Goal: Transaction & Acquisition: Obtain resource

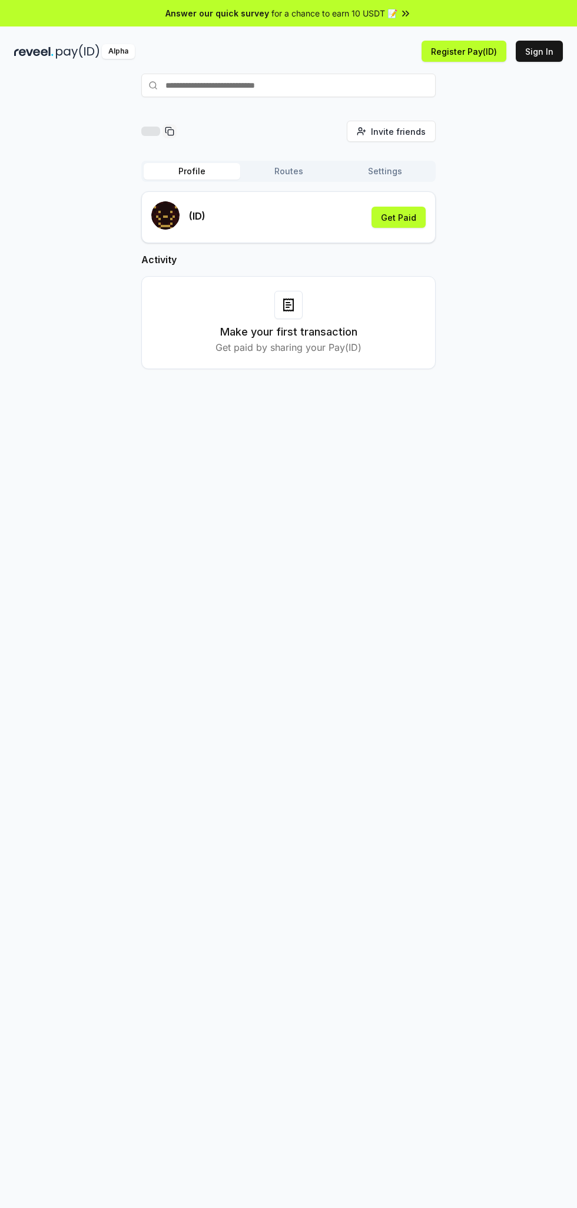
click at [542, 51] on button "Sign In" at bounding box center [539, 51] width 47 height 21
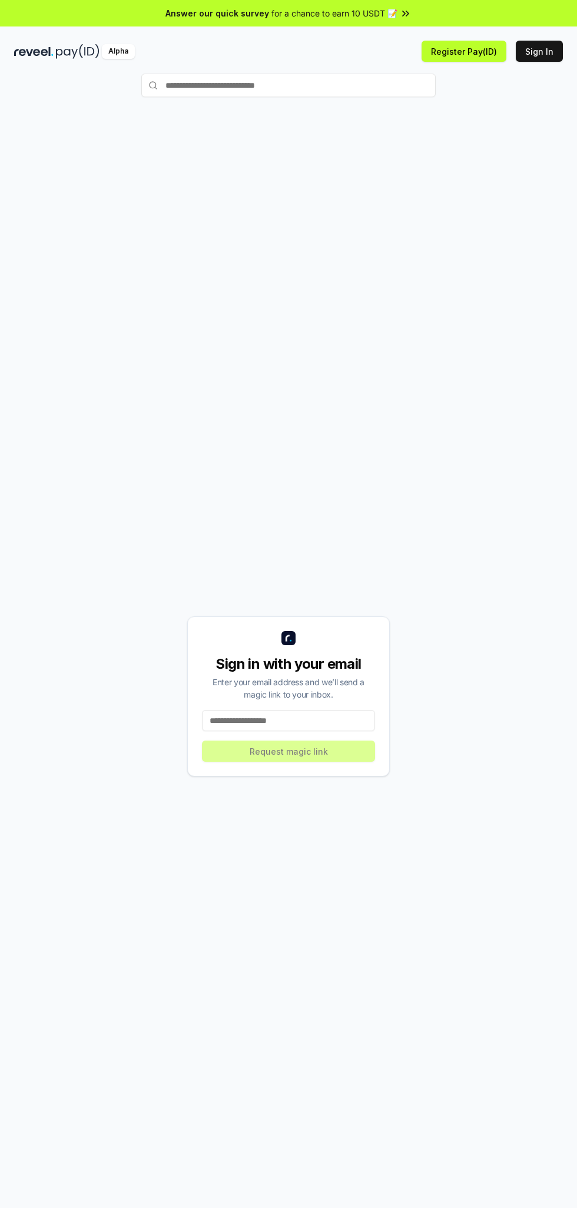
click at [313, 716] on input at bounding box center [288, 720] width 173 height 21
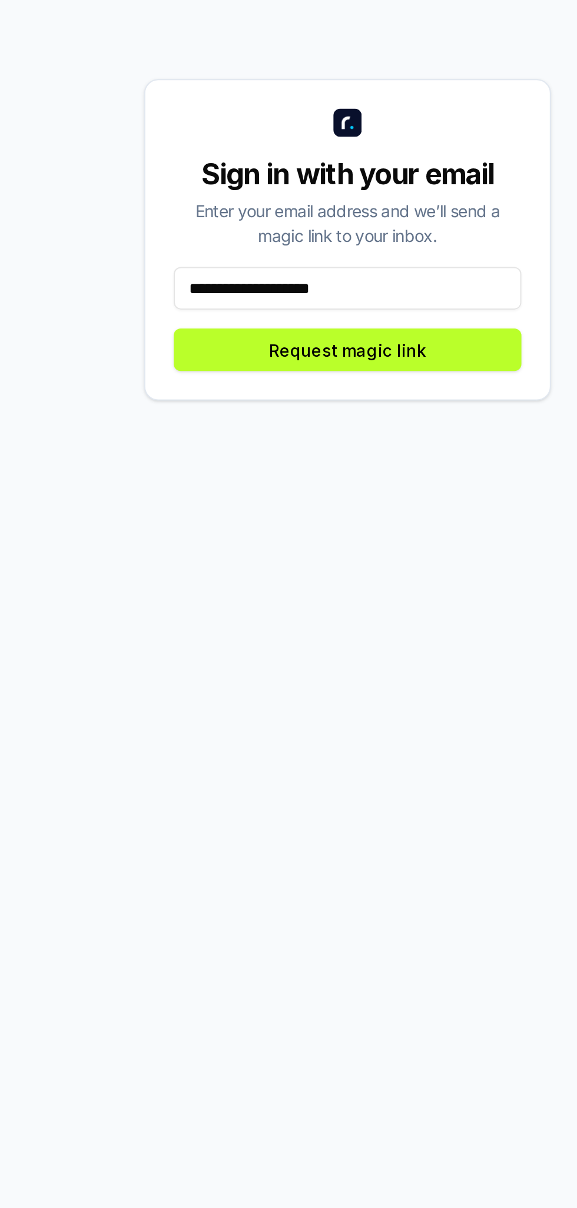
type input "**********"
click at [333, 745] on button "Request magic link" at bounding box center [288, 750] width 173 height 21
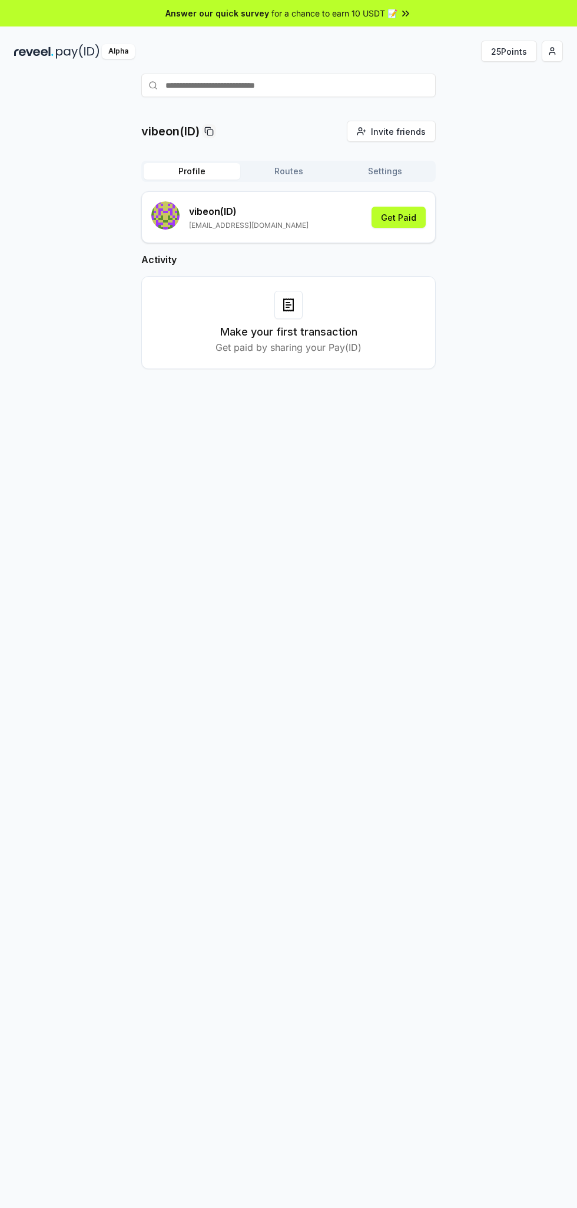
click at [495, 51] on button "25 Points" at bounding box center [509, 51] width 56 height 21
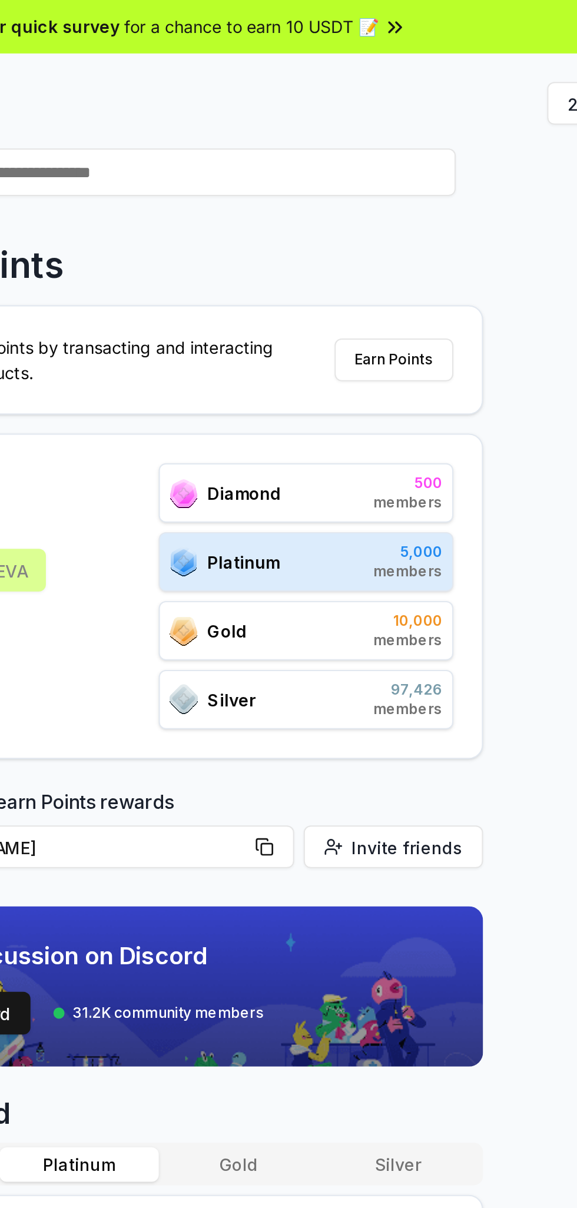
click at [411, 181] on button "Earn Points" at bounding box center [405, 178] width 59 height 21
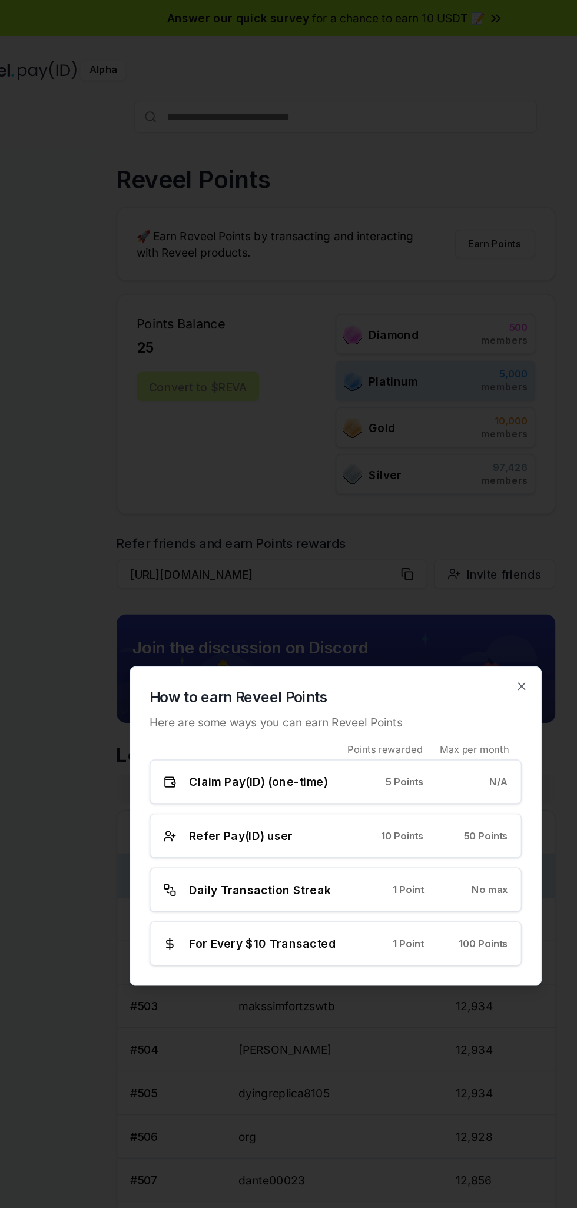
click at [421, 506] on icon "button" at bounding box center [424, 501] width 9 height 9
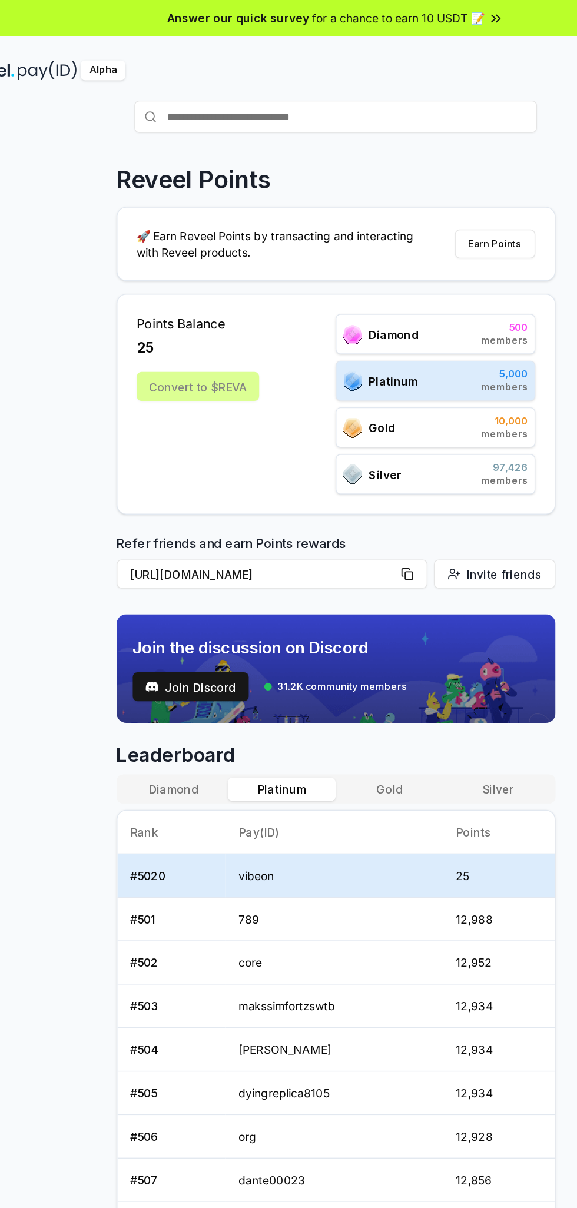
click at [198, 278] on div "Convert to $REVA" at bounding box center [187, 282] width 89 height 21
click at [198, 279] on div "Convert to $REVA" at bounding box center [187, 282] width 89 height 21
click at [212, 284] on div "Convert to $REVA" at bounding box center [187, 282] width 89 height 21
click at [165, 241] on span "Points Balance" at bounding box center [187, 237] width 89 height 14
click at [197, 287] on div "Convert to $REVA" at bounding box center [187, 282] width 89 height 21
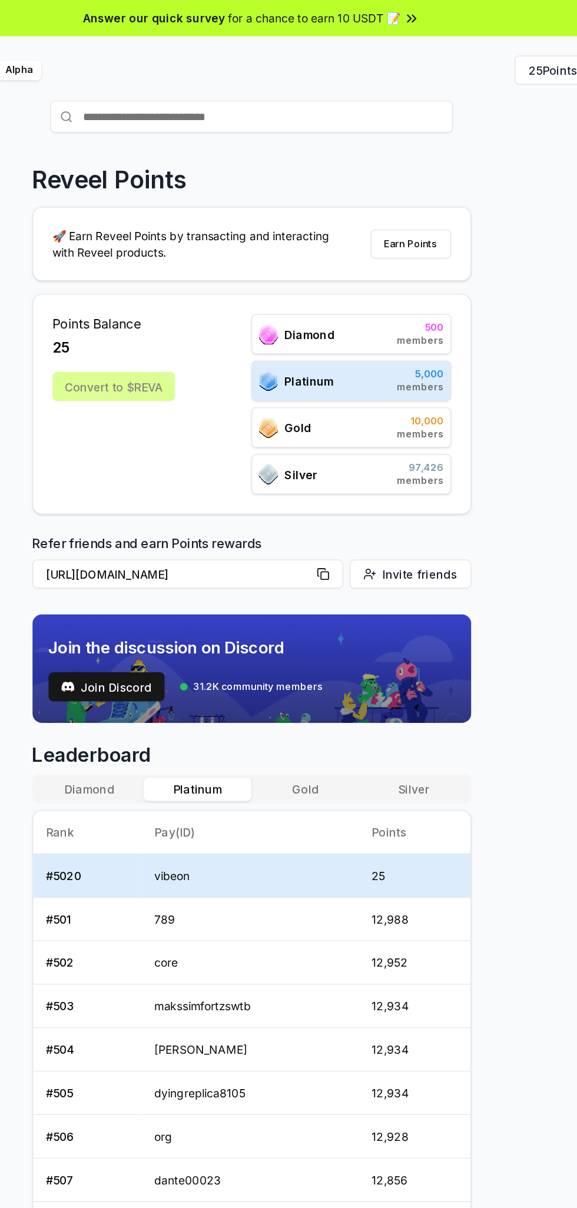
click at [407, 178] on button "Earn Points" at bounding box center [405, 178] width 59 height 21
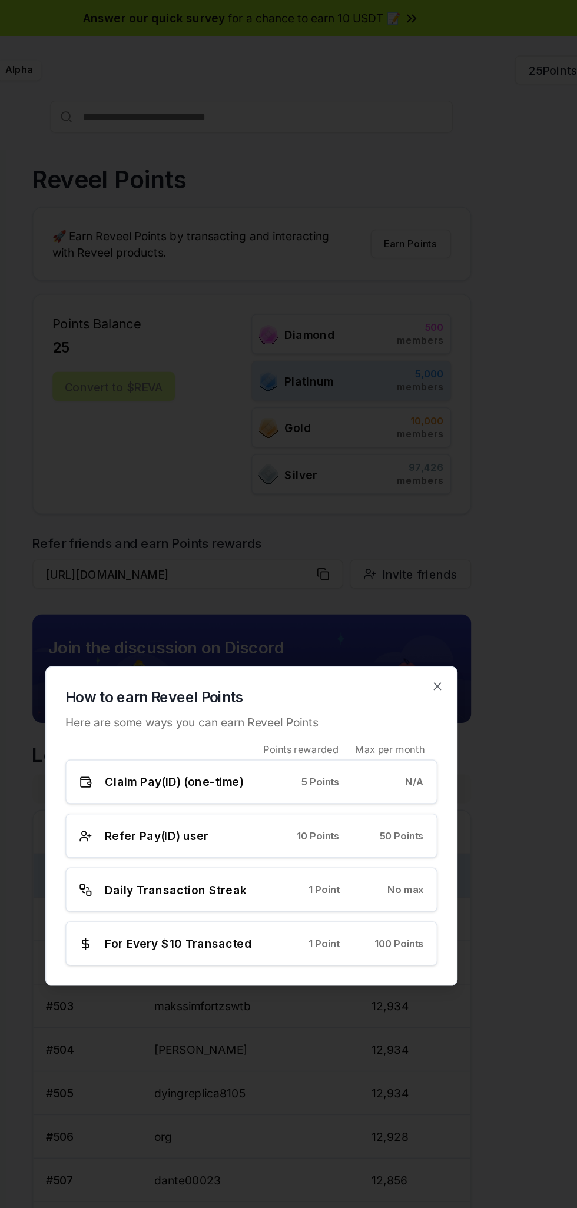
click at [321, 574] on div "5 Points" at bounding box center [331, 571] width 43 height 9
click at [424, 500] on icon "button" at bounding box center [424, 501] width 9 height 9
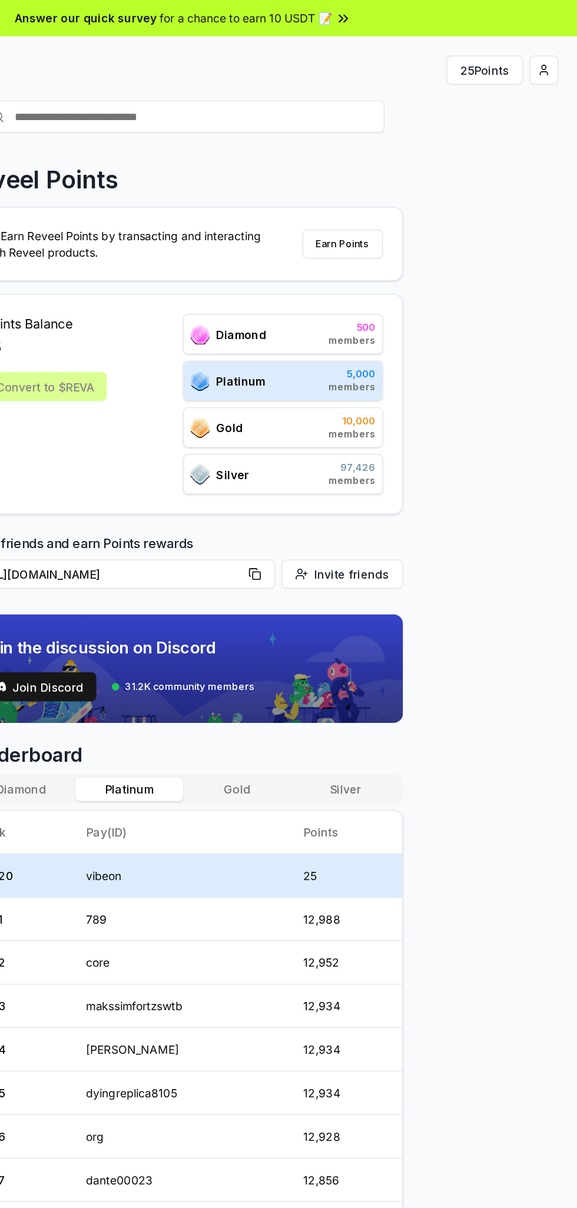
click at [554, 51] on html "Answer our quick survey for a chance to earn 10 USDT 📝 Alpha 25 Points Reveel P…" at bounding box center [288, 604] width 577 height 1208
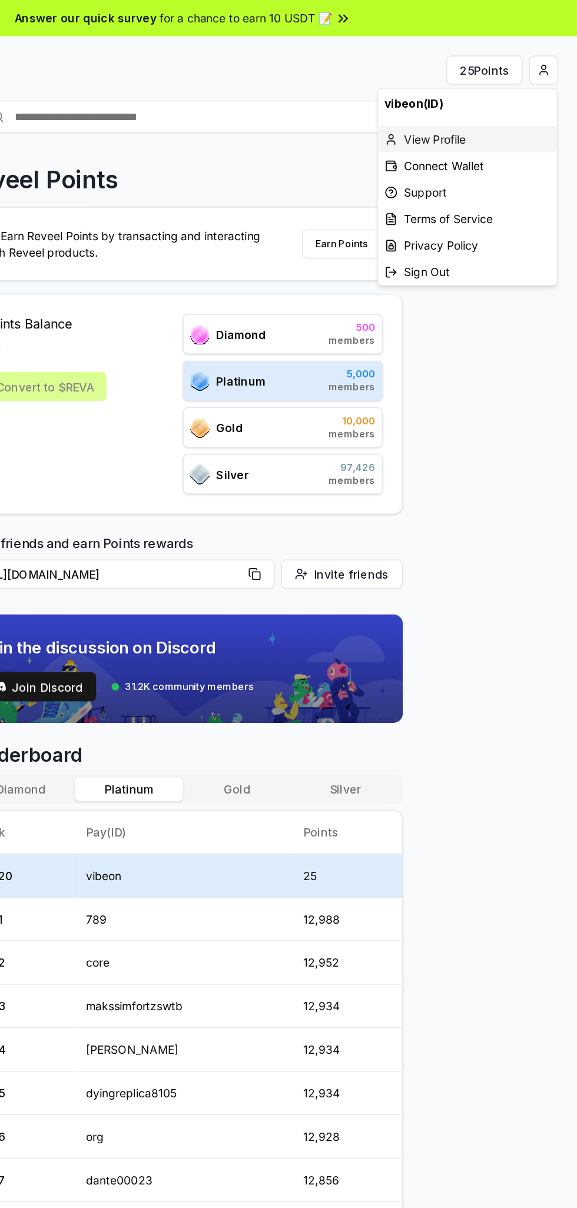
click at [474, 105] on div "View Profile" at bounding box center [496, 101] width 131 height 19
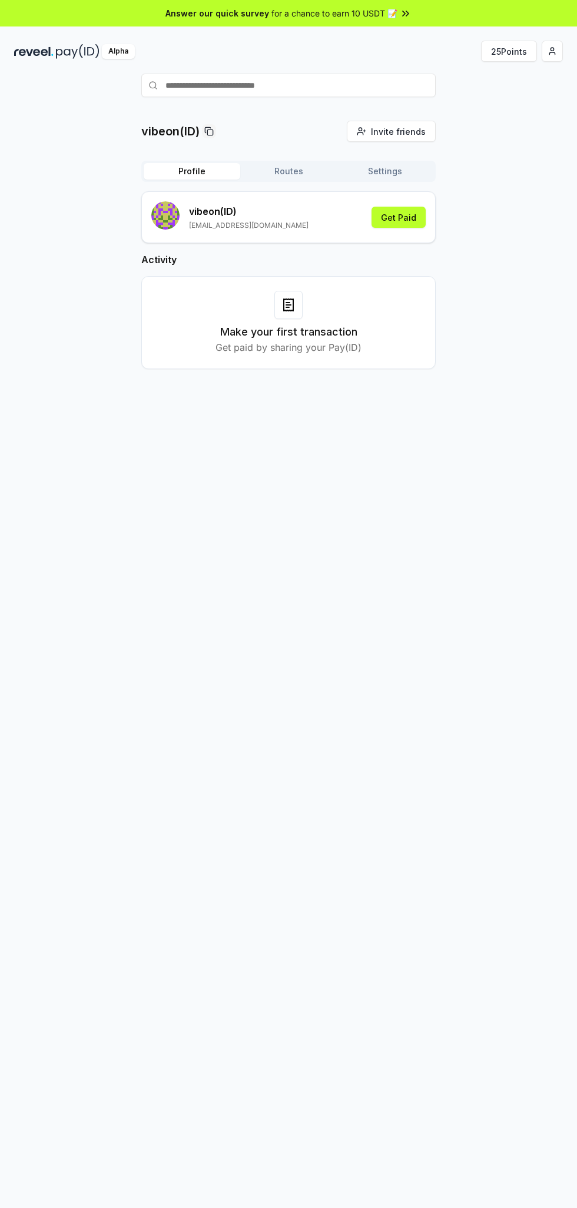
click at [552, 51] on span "button" at bounding box center [551, 51] width 9 height 9
click at [551, 52] on span "button" at bounding box center [551, 51] width 9 height 9
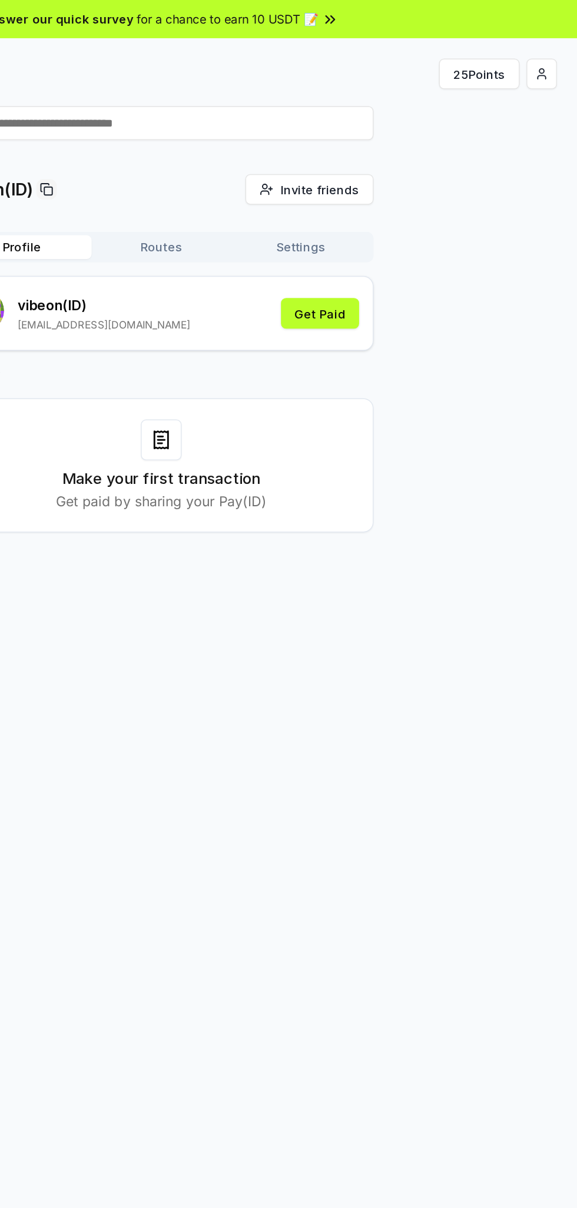
click at [550, 49] on span "button" at bounding box center [551, 51] width 9 height 9
click at [552, 51] on span "button" at bounding box center [551, 51] width 9 height 9
click at [552, 53] on span "button" at bounding box center [551, 51] width 9 height 9
click at [554, 52] on span "button" at bounding box center [551, 51] width 9 height 9
click at [495, 51] on button "25 Points" at bounding box center [509, 51] width 56 height 21
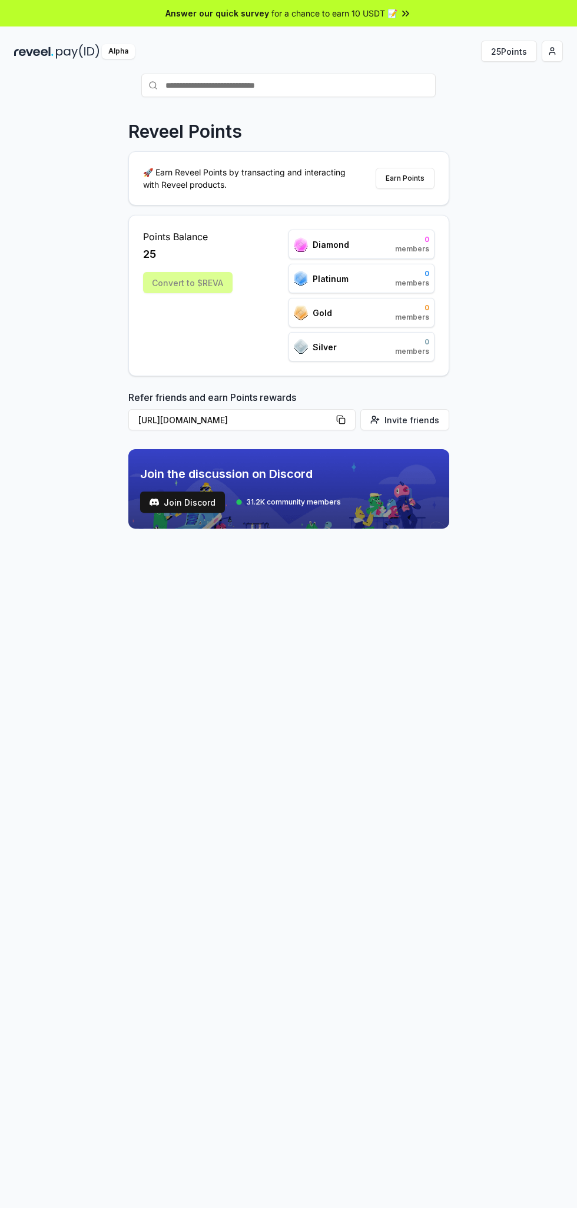
click at [549, 58] on button "button" at bounding box center [552, 51] width 21 height 21
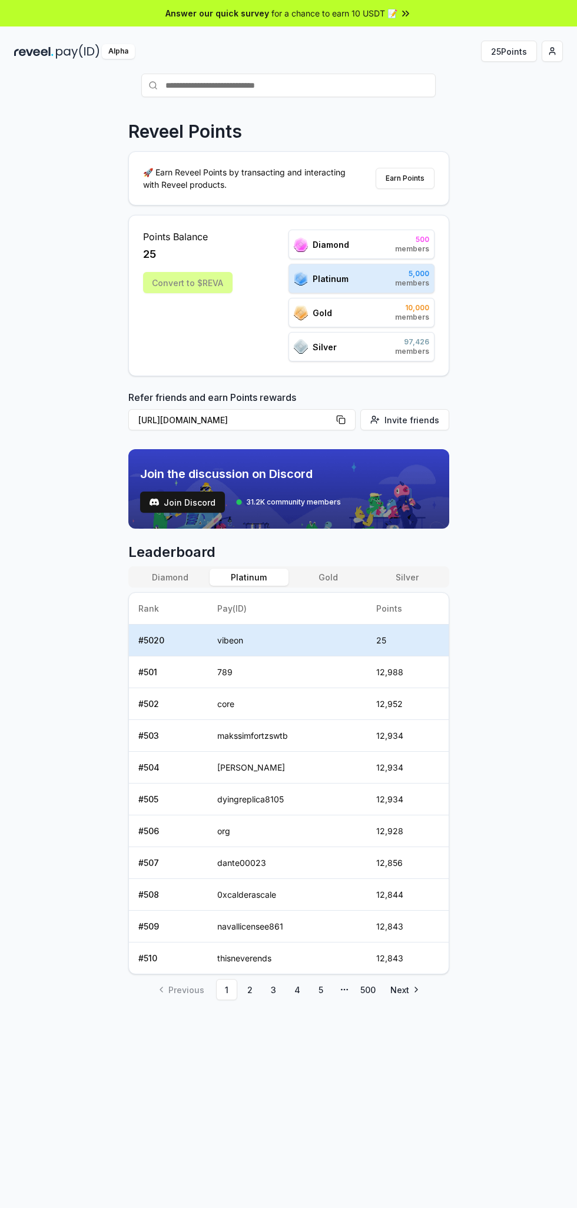
click at [125, 54] on div "Alpha" at bounding box center [118, 51] width 33 height 15
